Goal: Transaction & Acquisition: Purchase product/service

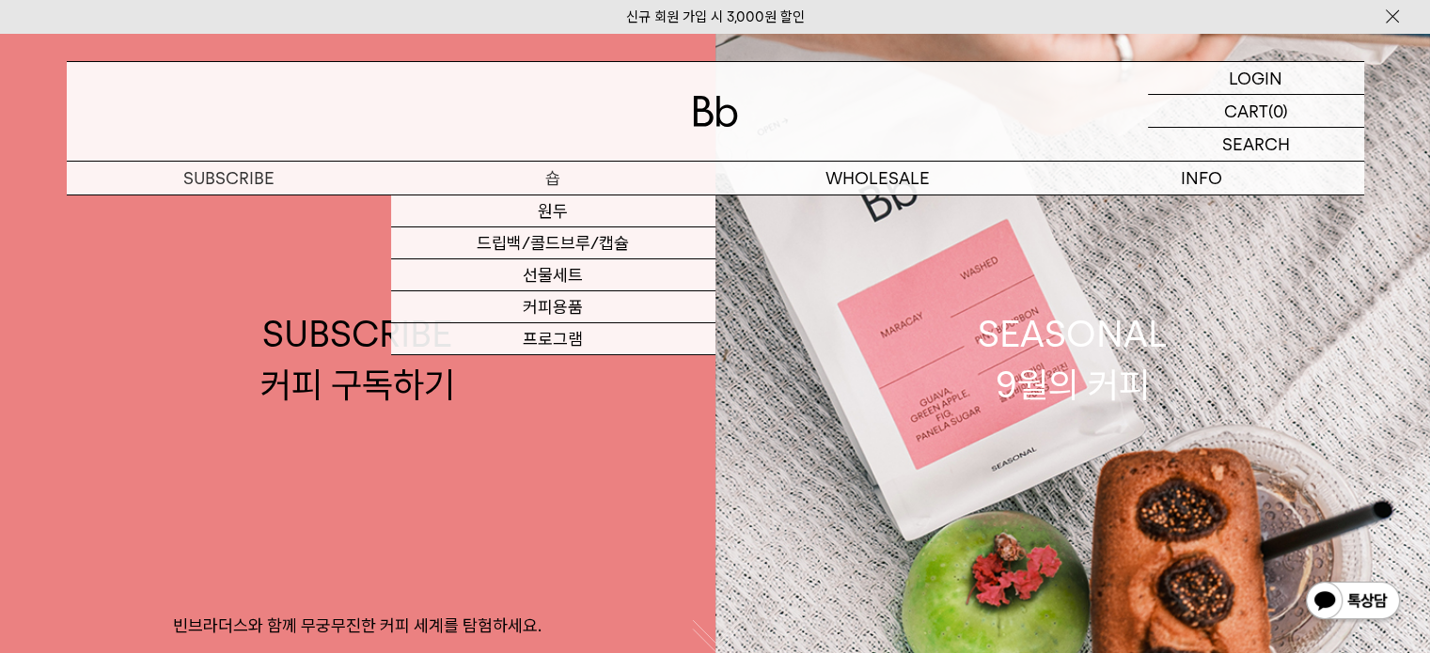
click at [515, 172] on p "숍" at bounding box center [553, 178] width 324 height 33
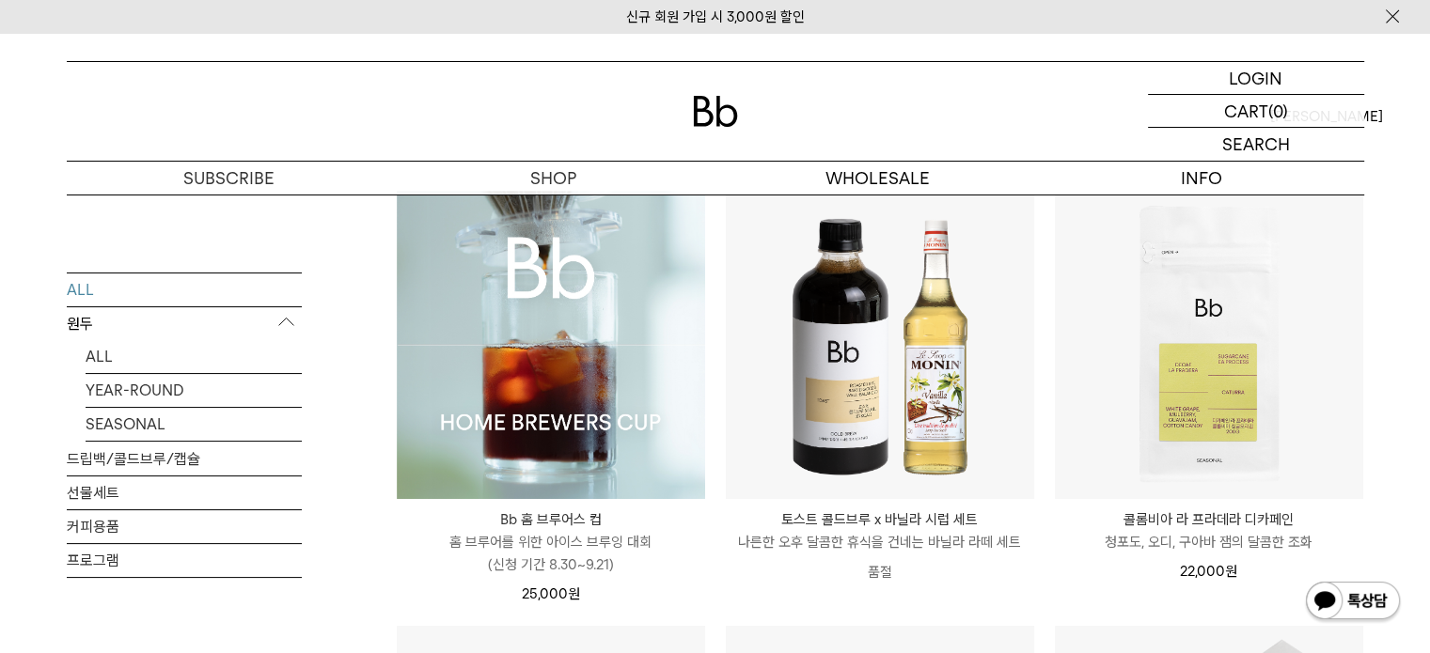
scroll to position [184, 0]
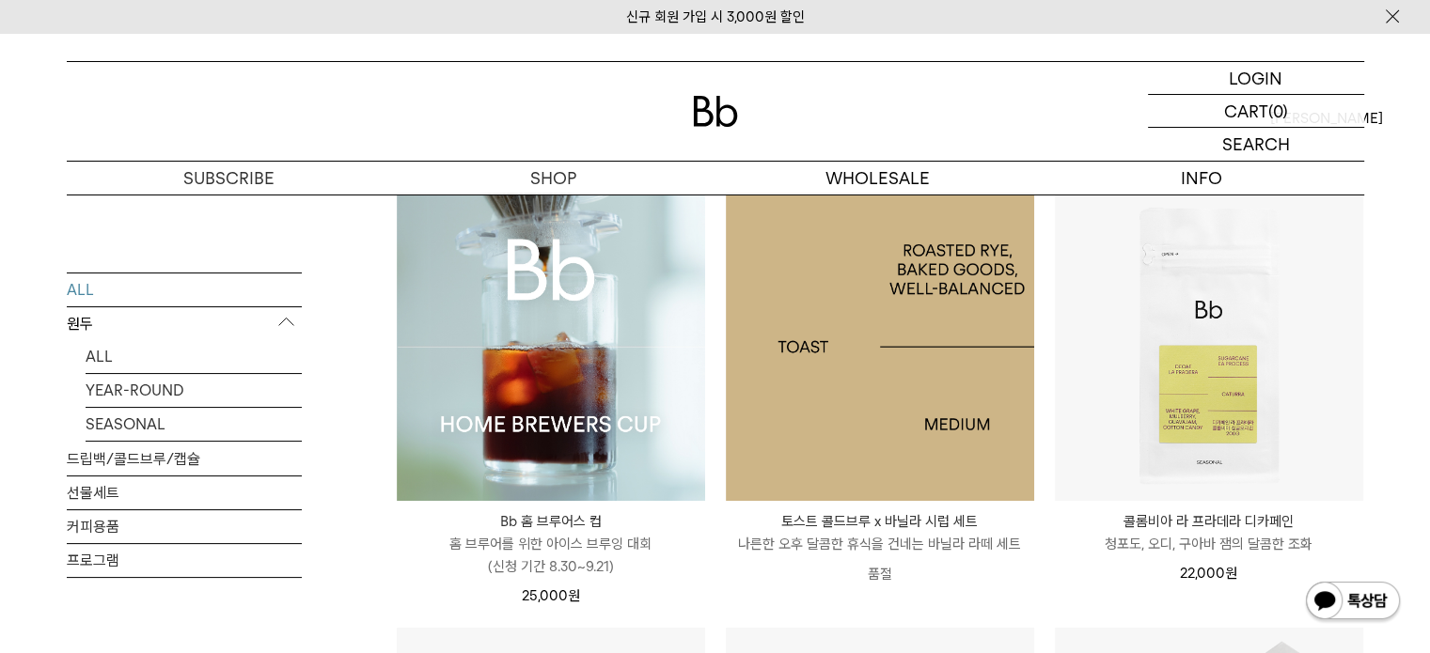
click at [830, 349] on img at bounding box center [880, 347] width 308 height 308
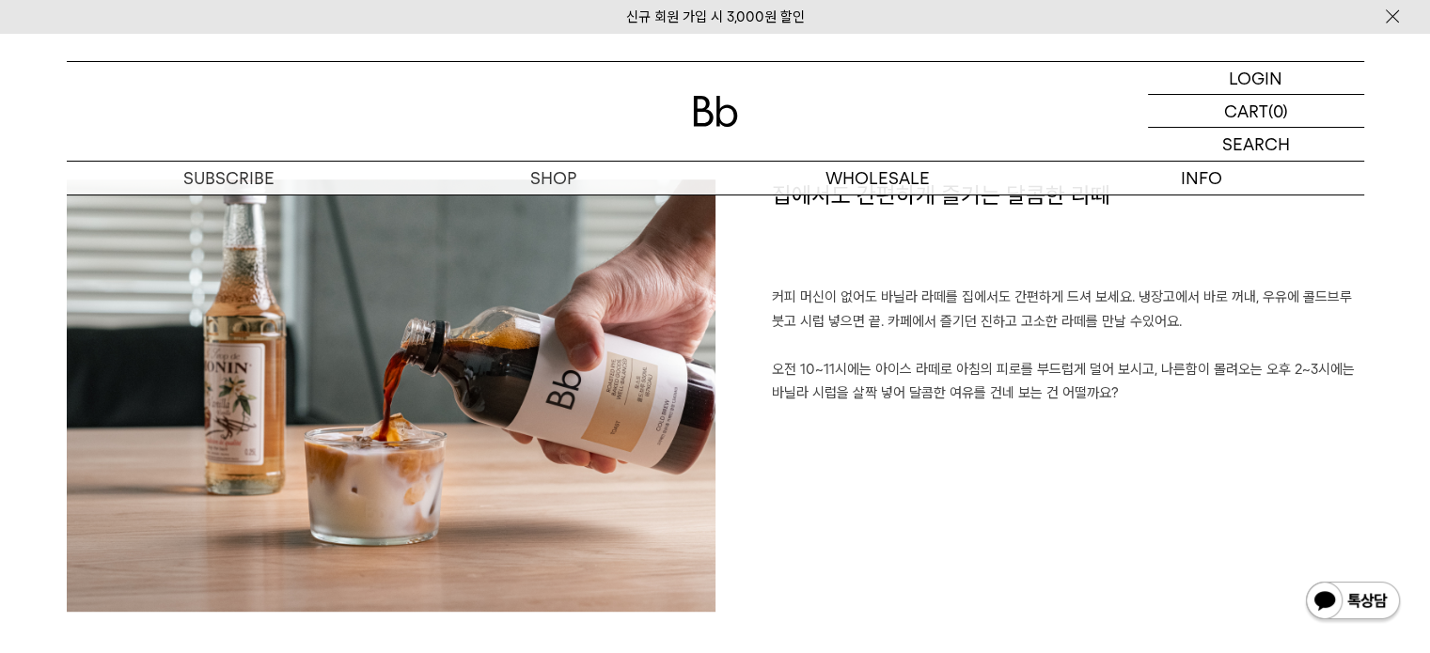
scroll to position [1608, 0]
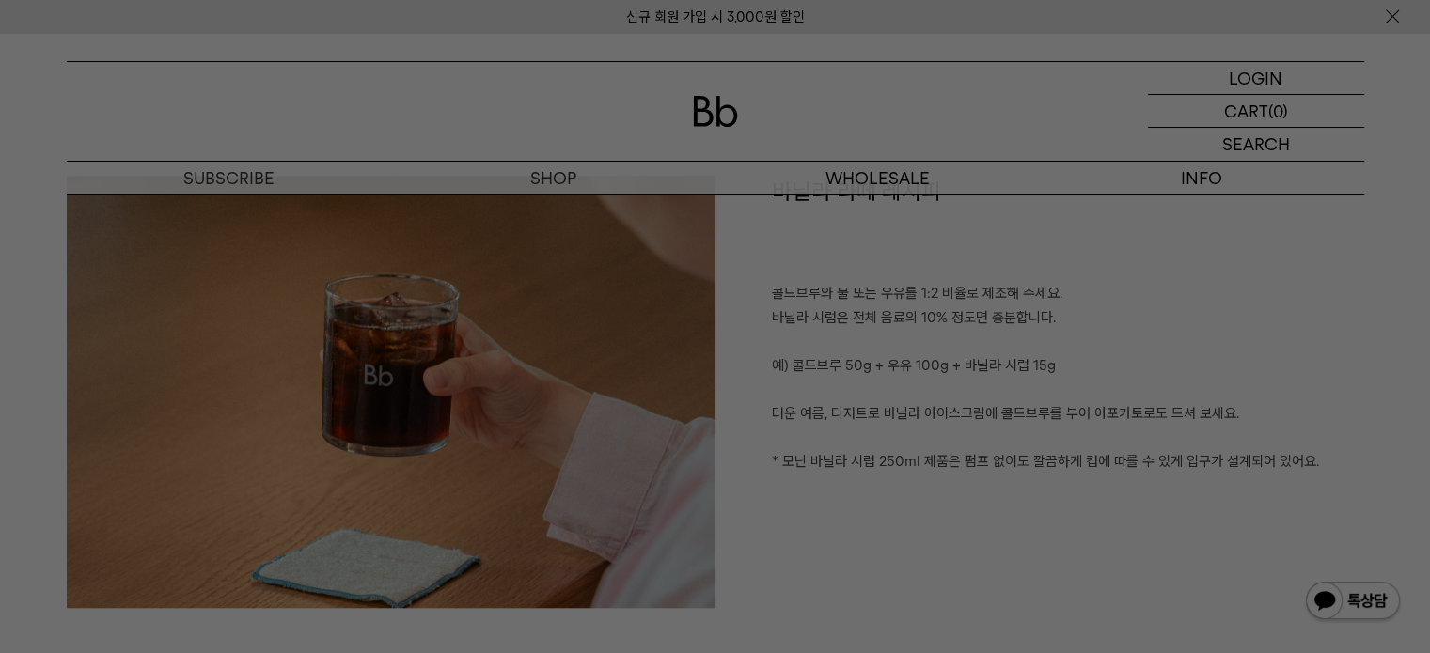
click at [1401, 16] on div at bounding box center [715, 326] width 1430 height 653
